Goal: Task Accomplishment & Management: Complete application form

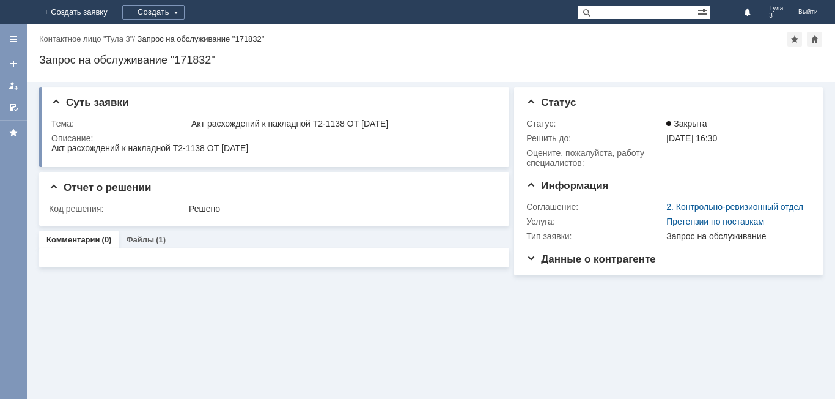
click at [24, 17] on img at bounding box center [20, 12] width 10 height 10
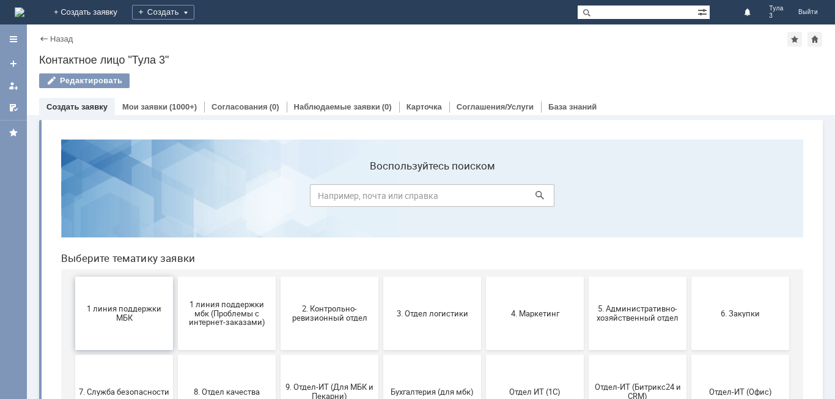
click at [144, 286] on button "1 линия поддержки МБК" at bounding box center [124, 312] width 98 height 73
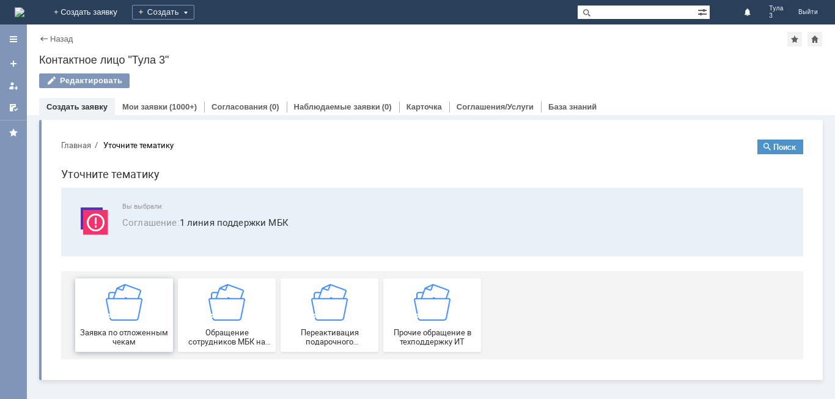
click at [139, 300] on img at bounding box center [124, 302] width 37 height 37
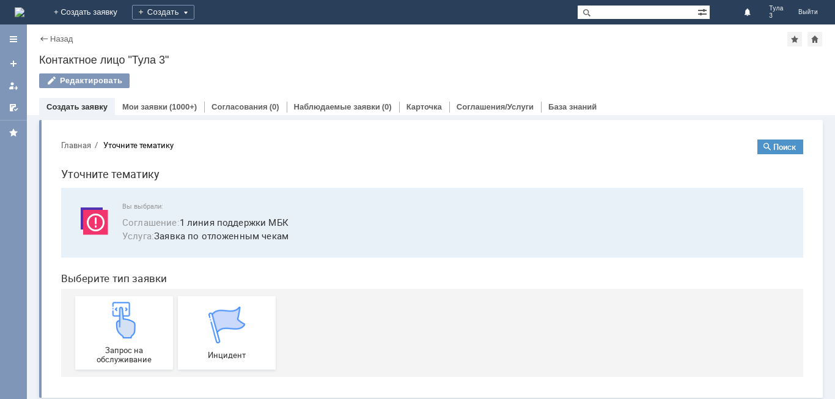
click at [139, 300] on link "Запрос на обслуживание" at bounding box center [124, 332] width 98 height 73
click at [24, 17] on img at bounding box center [20, 12] width 10 height 10
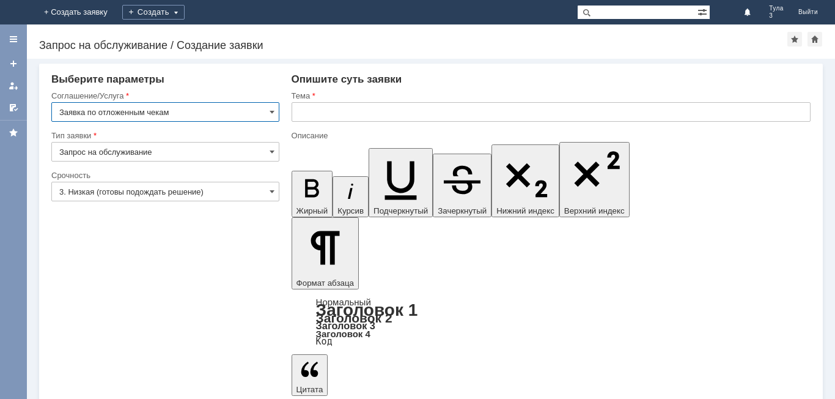
click at [319, 110] on input "text" at bounding box center [551, 112] width 519 height 20
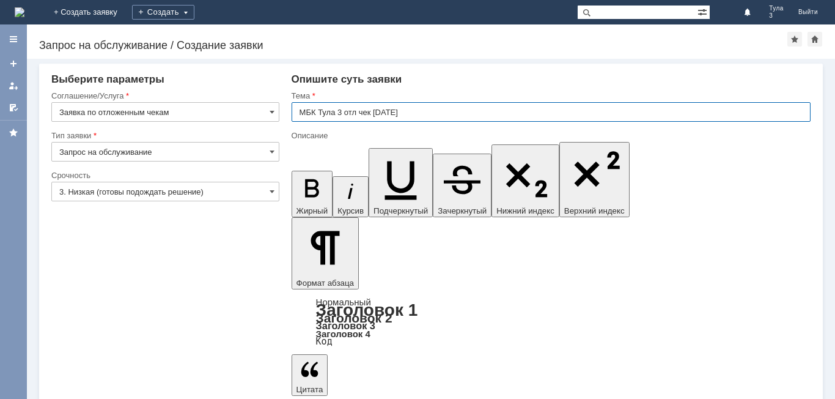
type input "МБК Тула 3 отл чек 10.09.25"
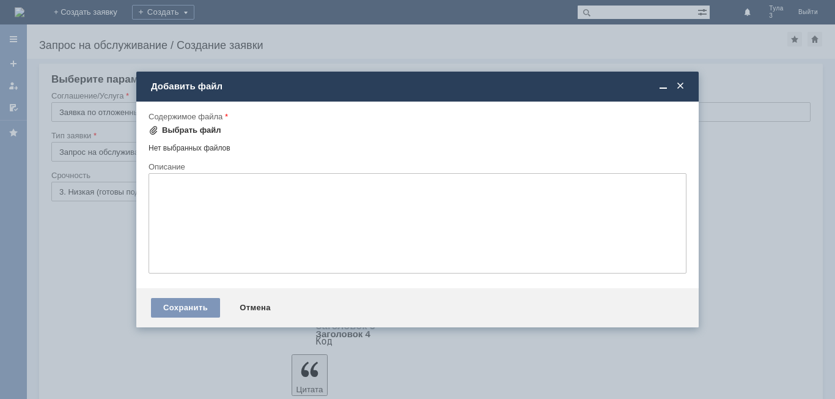
click at [208, 130] on div "Выбрать файл" at bounding box center [191, 130] width 59 height 10
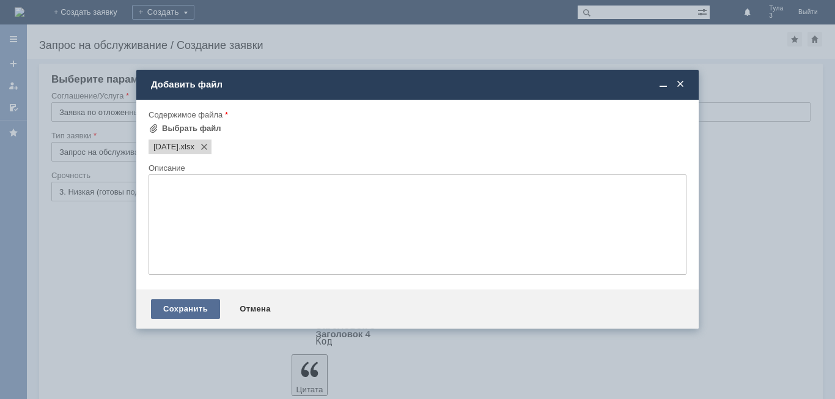
click at [185, 305] on div "Сохранить" at bounding box center [185, 309] width 69 height 20
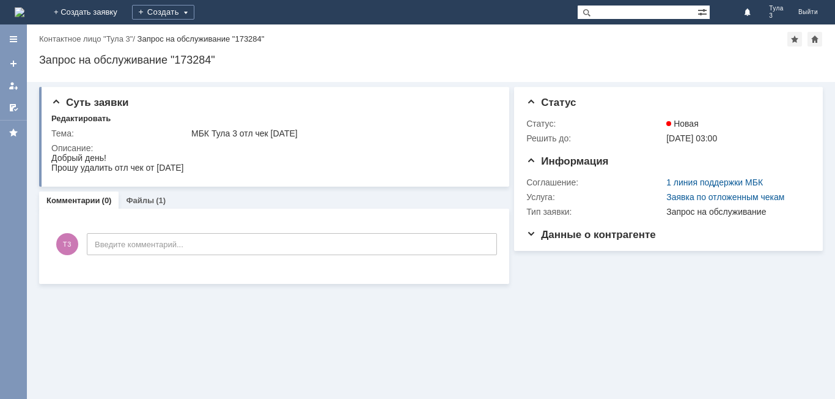
click at [24, 8] on img at bounding box center [20, 12] width 10 height 10
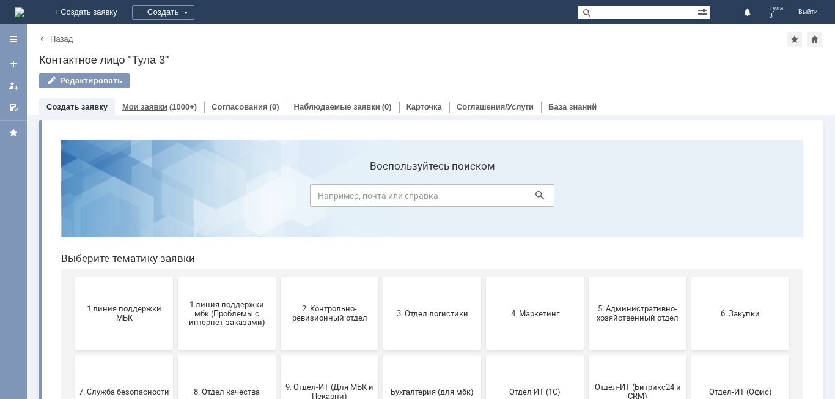
click at [153, 113] on div "Мои заявки (1000+)" at bounding box center [159, 107] width 89 height 18
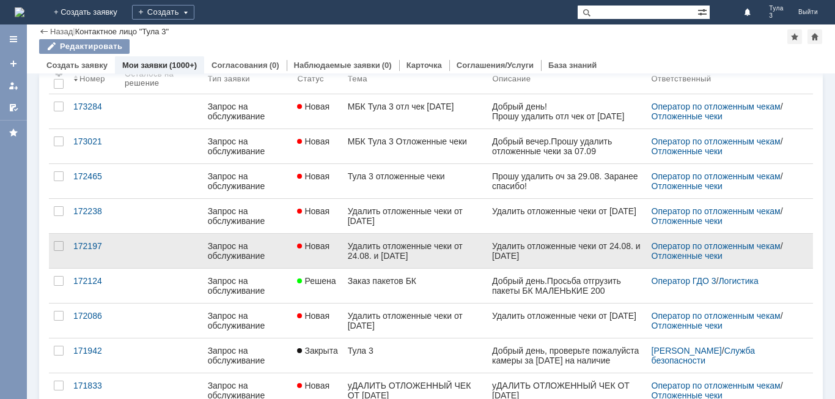
scroll to position [61, 0]
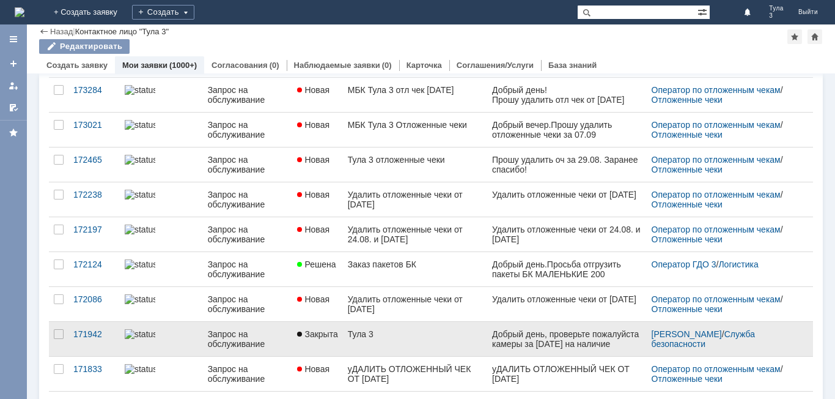
click at [566, 338] on div "Добрый день, проверьте пожалуйста камеры за 21.08.2025 на наличие кражи,в перио…" at bounding box center [566, 363] width 149 height 68
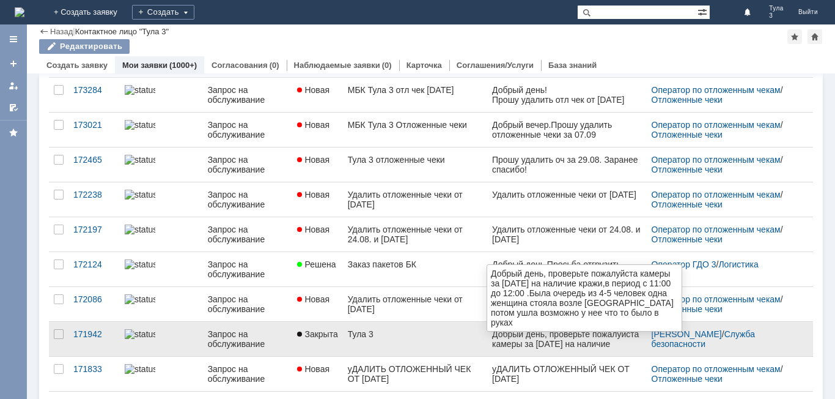
click at [503, 344] on div "Добрый день, проверьте пожалуйста камеры за 21.08.2025 на наличие кражи,в перио…" at bounding box center [566, 363] width 149 height 68
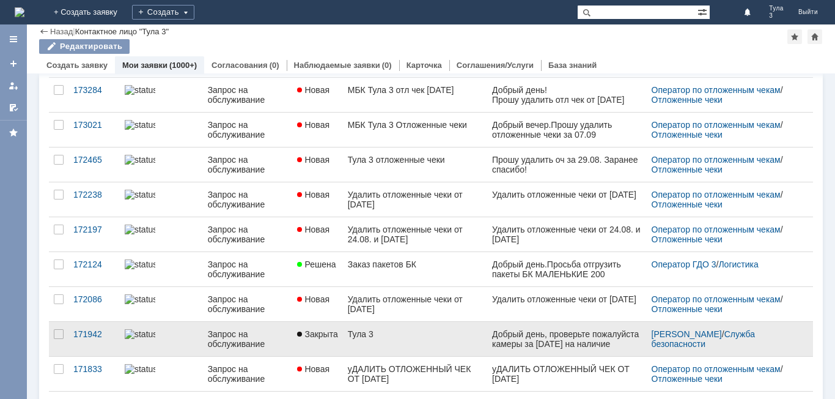
click at [458, 345] on link "Тула 3" at bounding box center [415, 339] width 145 height 34
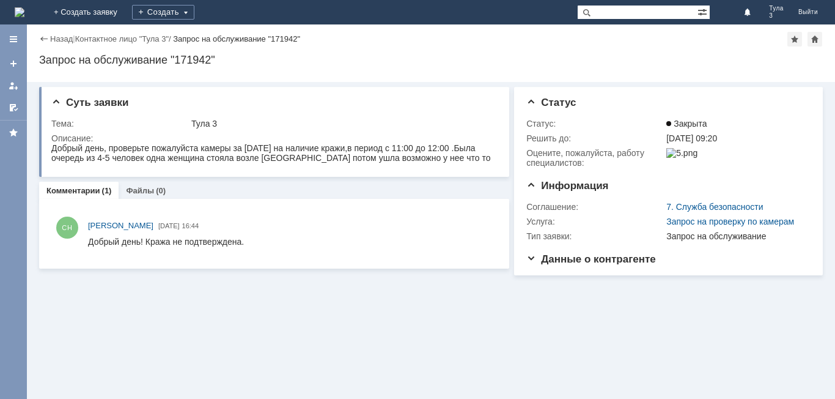
click at [24, 7] on img at bounding box center [20, 12] width 10 height 10
